Goal: Navigation & Orientation: Find specific page/section

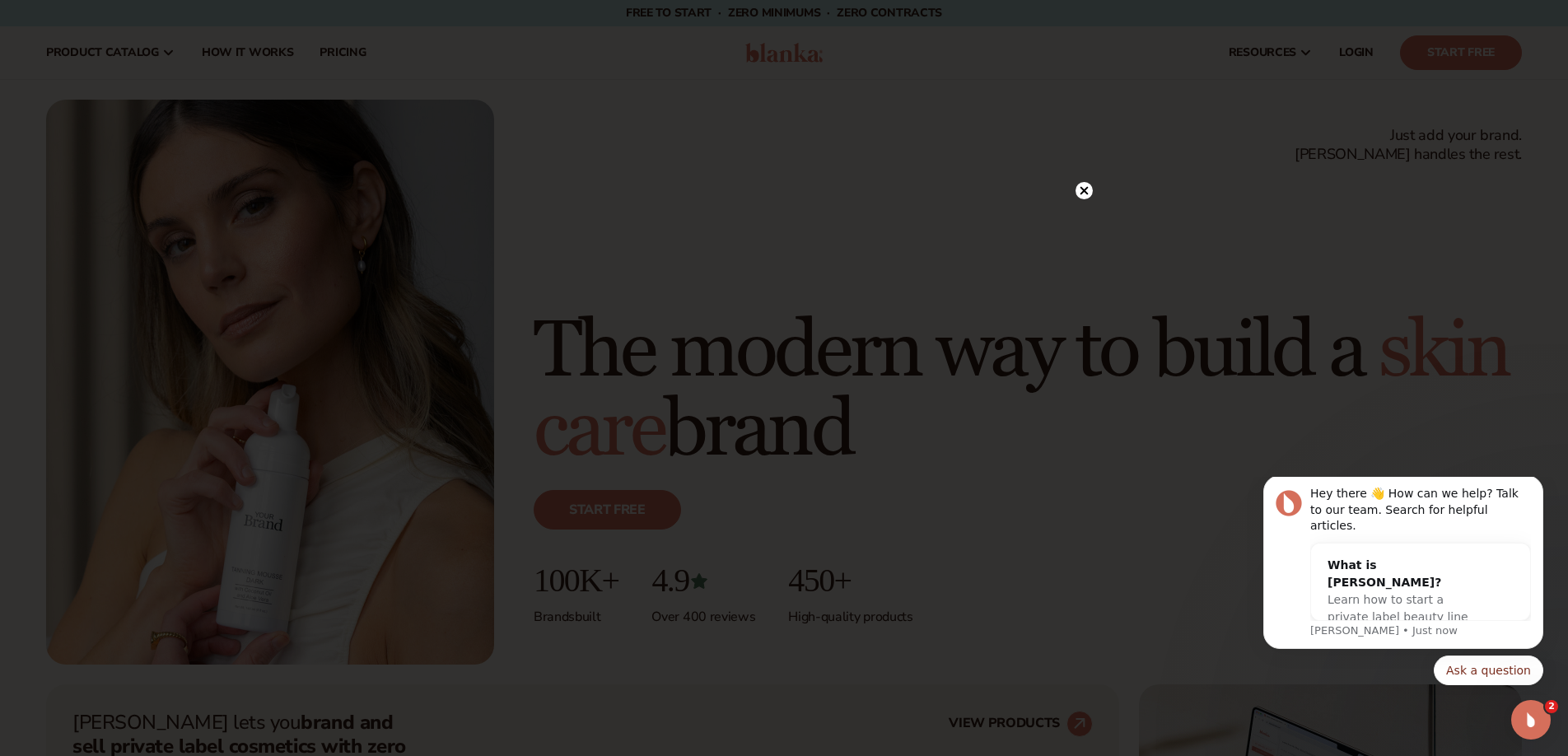
click at [1087, 184] on circle at bounding box center [1084, 191] width 18 height 18
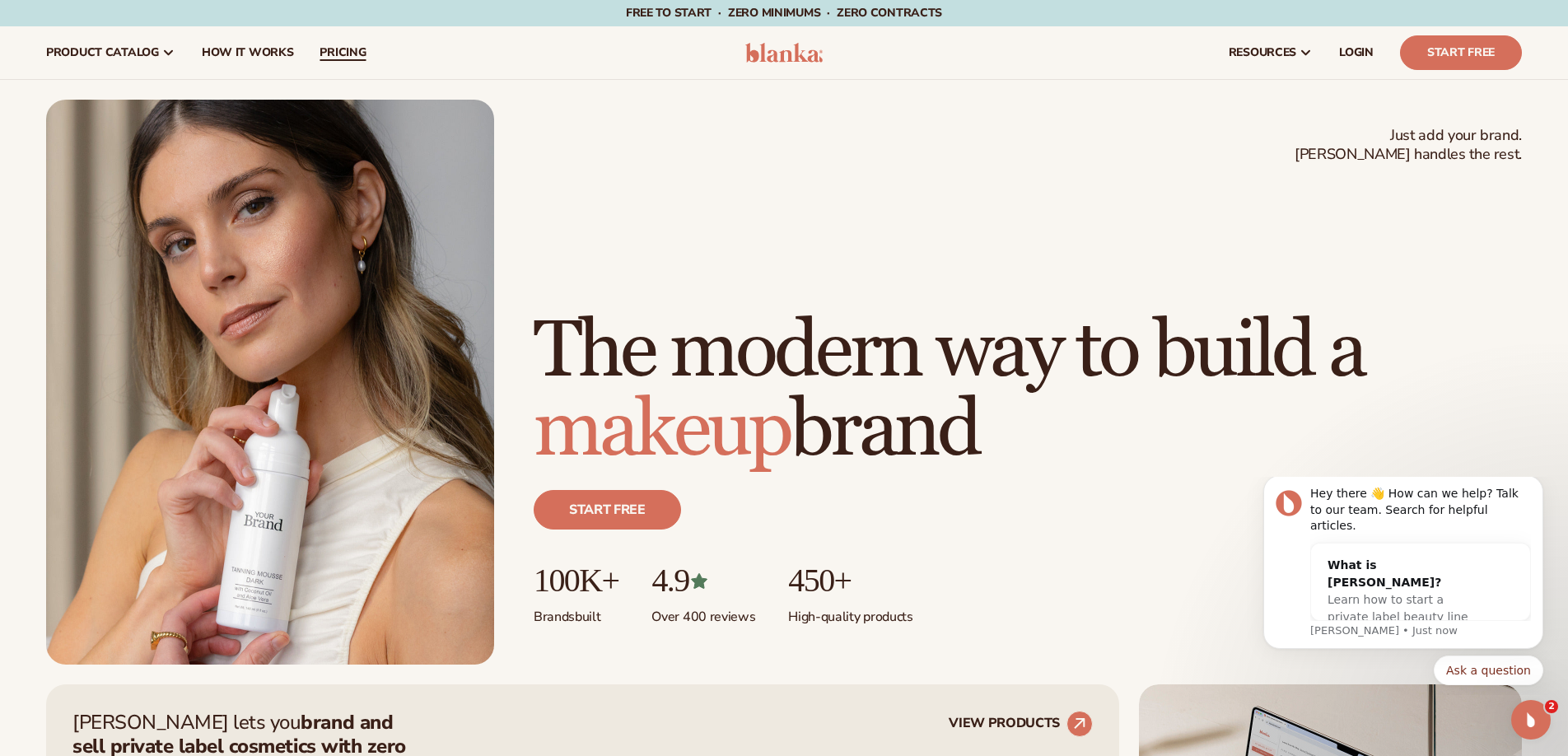
click at [355, 49] on span "pricing" at bounding box center [342, 52] width 46 height 13
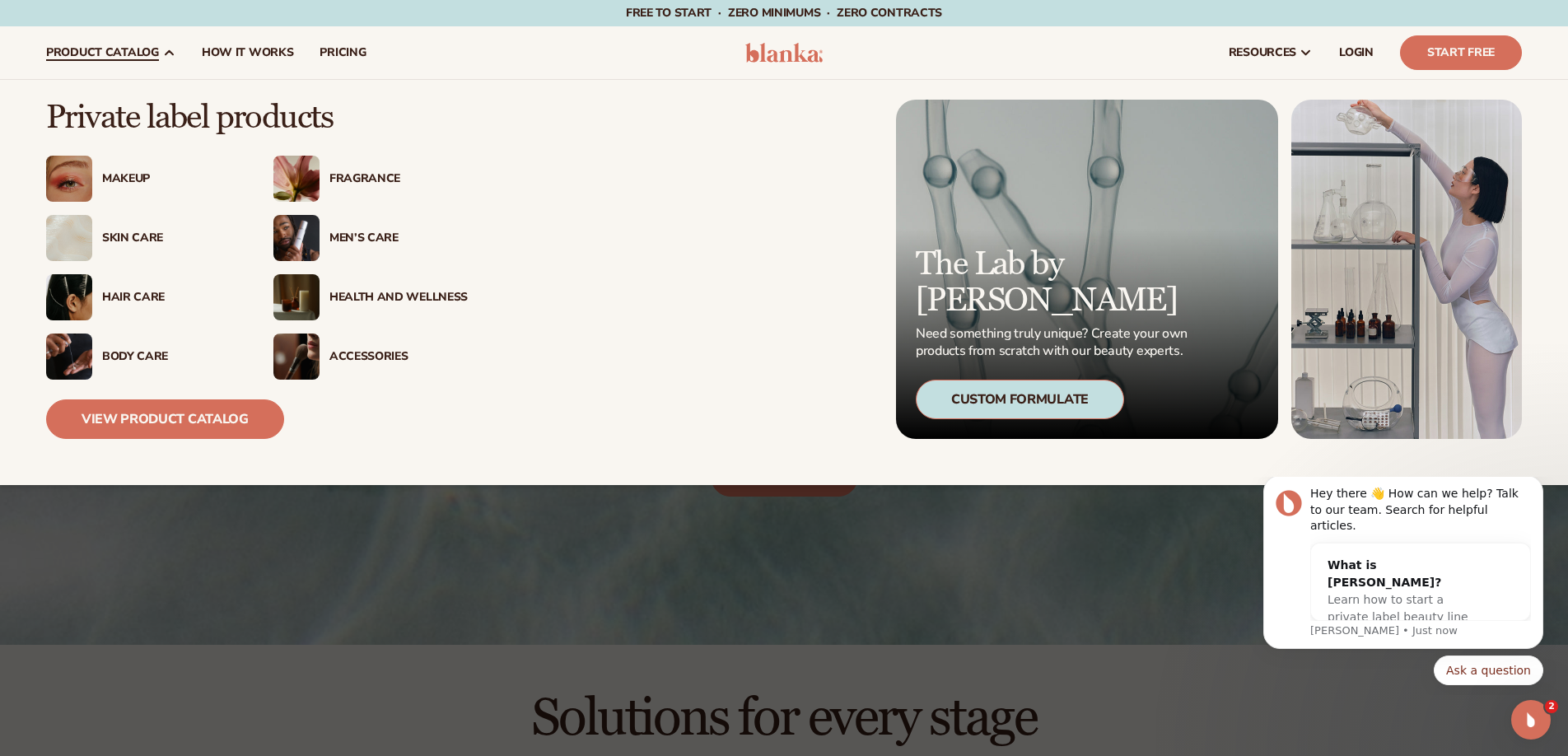
click at [372, 241] on div "Men’s Care" at bounding box center [399, 238] width 138 height 14
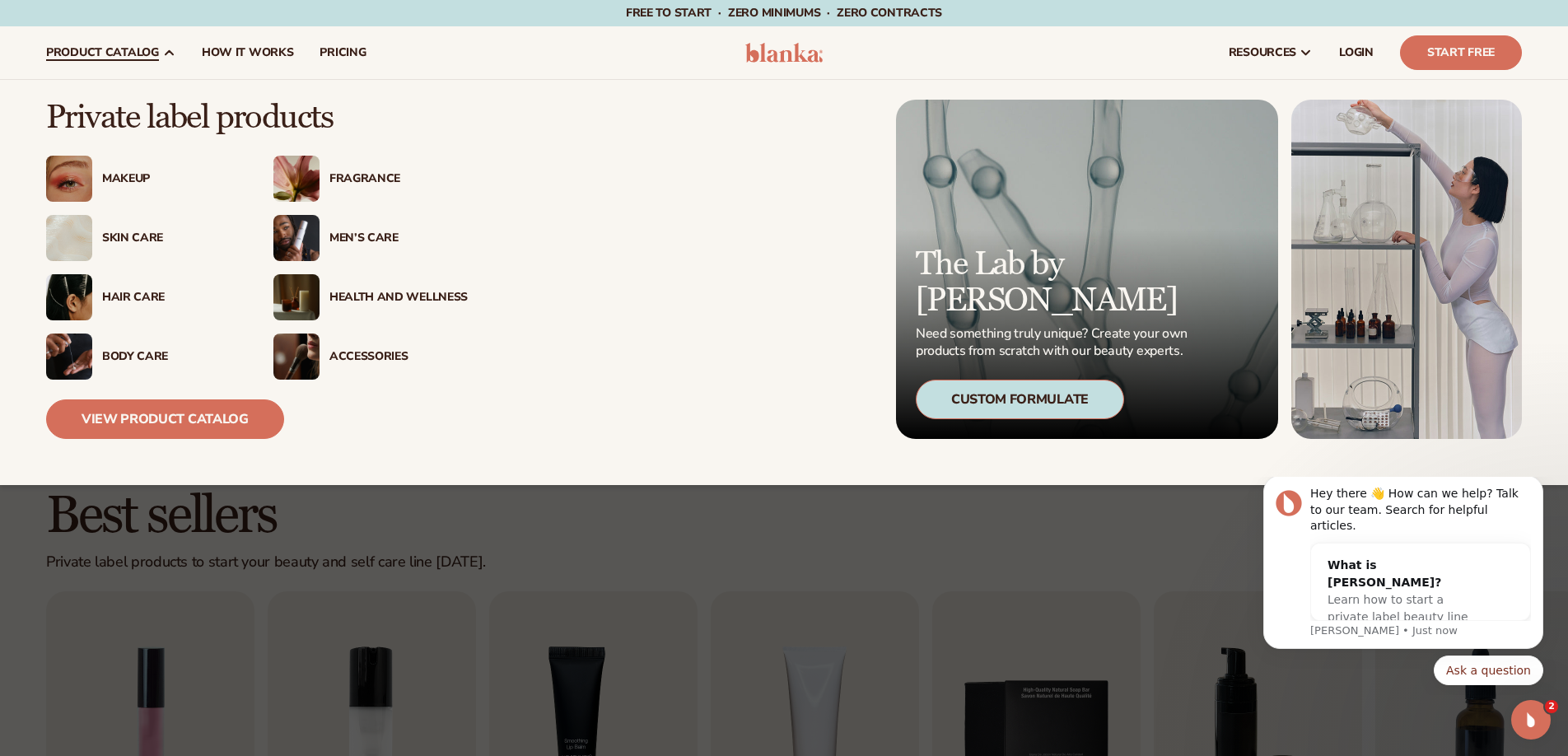
click at [388, 172] on div "Fragrance" at bounding box center [399, 179] width 138 height 14
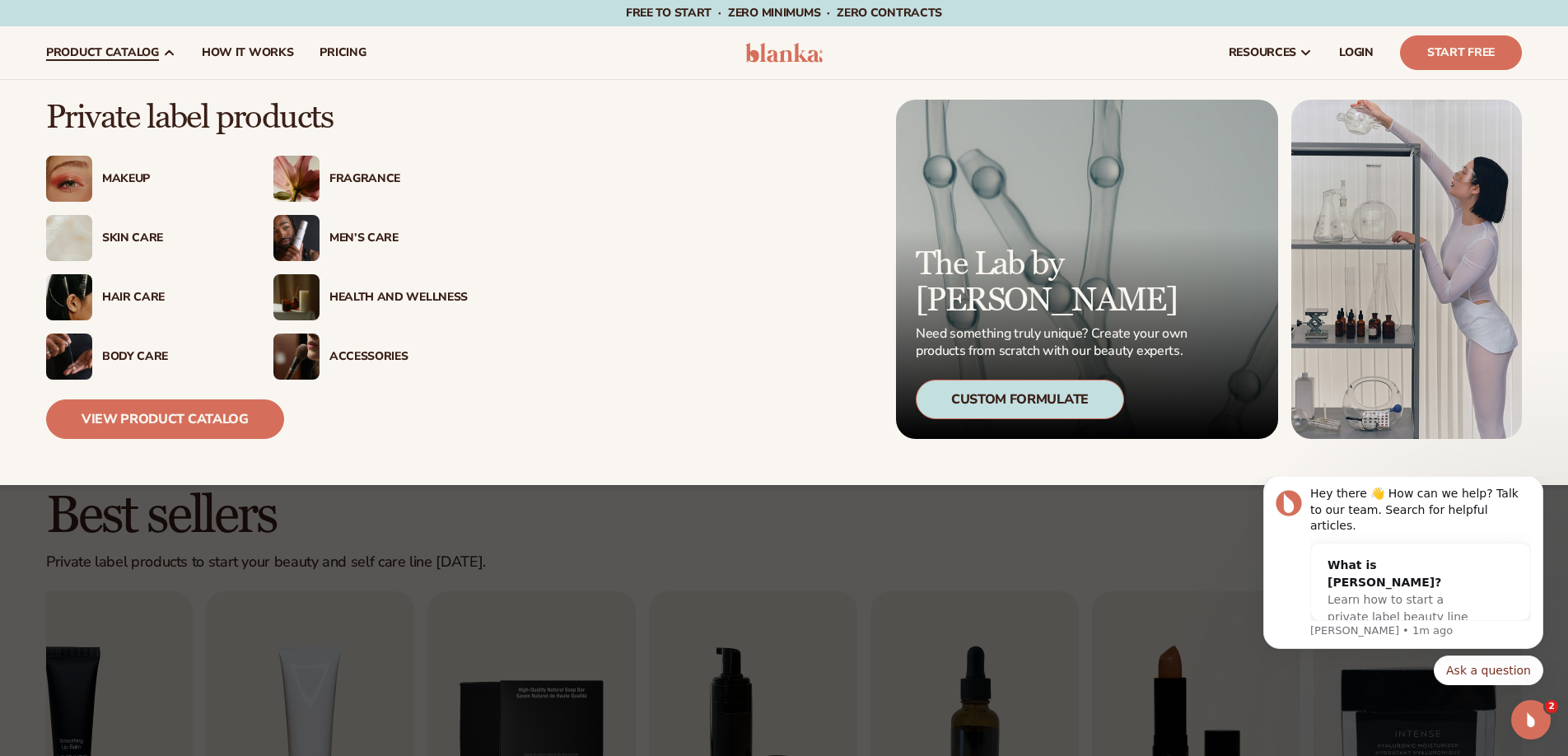
click at [133, 242] on div "Skin Care" at bounding box center [171, 238] width 138 height 14
